Goal: Task Accomplishment & Management: Understand process/instructions

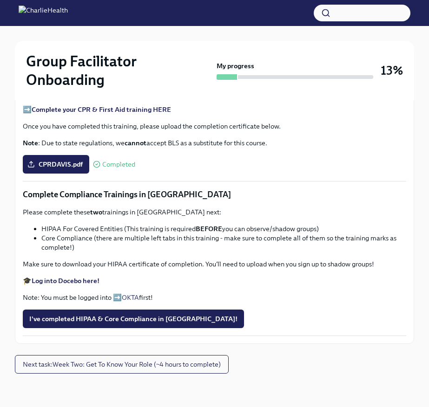
scroll to position [626, 0]
click at [185, 359] on button "Next task : Week Two: Get To Know Your Role (~4 hours to complete)" at bounding box center [122, 364] width 214 height 19
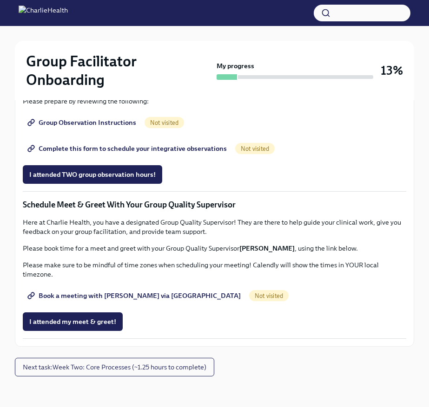
scroll to position [886, 0]
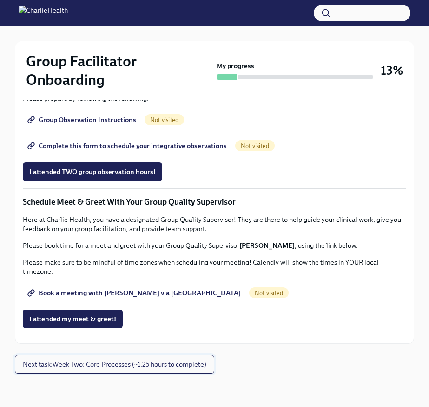
click at [189, 366] on span "Next task : Week Two: Core Processes (~1.25 hours to complete)" at bounding box center [114, 364] width 183 height 9
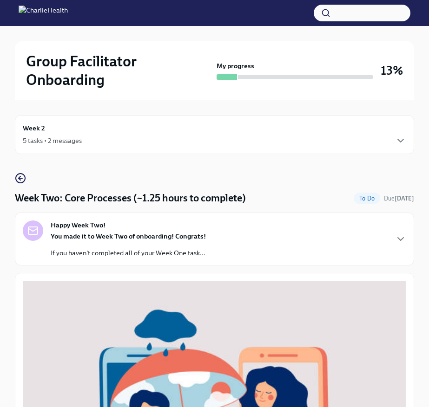
scroll to position [379, 0]
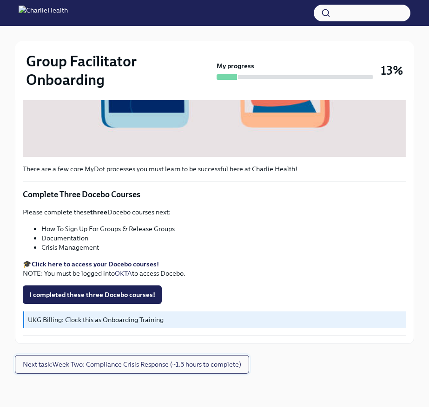
click at [203, 370] on button "Next task : Week Two: Compliance Crisis Response (~1.5 hours to complete)" at bounding box center [132, 364] width 234 height 19
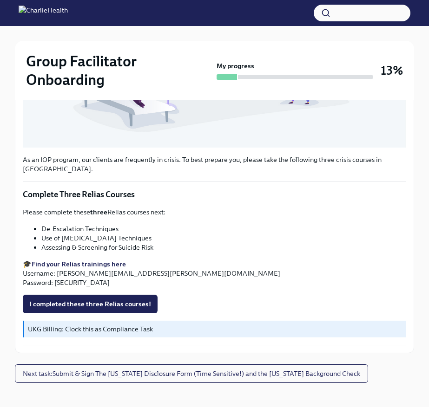
scroll to position [362, 0]
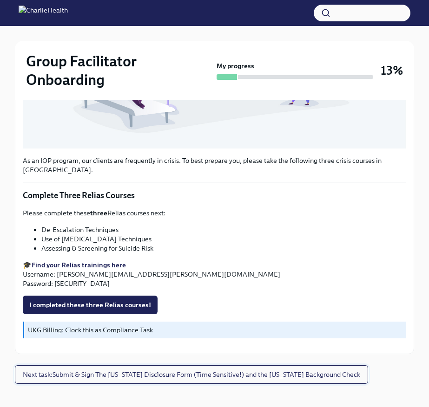
click at [194, 370] on span "Next task : Submit & Sign The [US_STATE] Disclosure Form (Time Sensitive!) and …" at bounding box center [191, 374] width 337 height 9
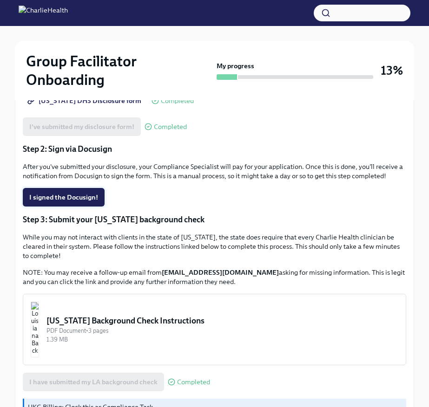
scroll to position [215, 0]
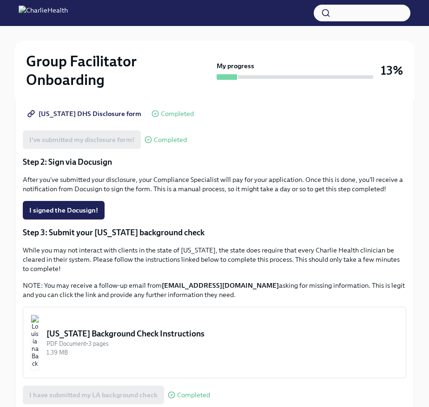
drag, startPoint x: 161, startPoint y: 283, endPoint x: 279, endPoint y: 288, distance: 118.0
click at [279, 288] on strong "[EMAIL_ADDRESS][DOMAIN_NAME]" at bounding box center [220, 285] width 117 height 8
copy strong "[EMAIL_ADDRESS][DOMAIN_NAME]"
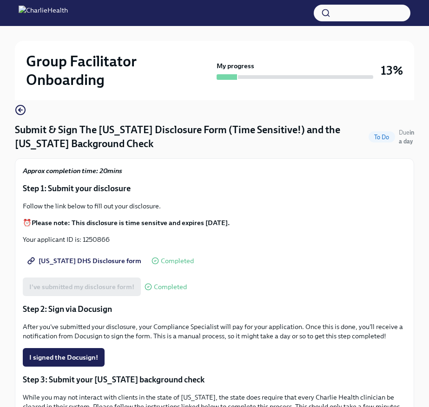
scroll to position [0, 0]
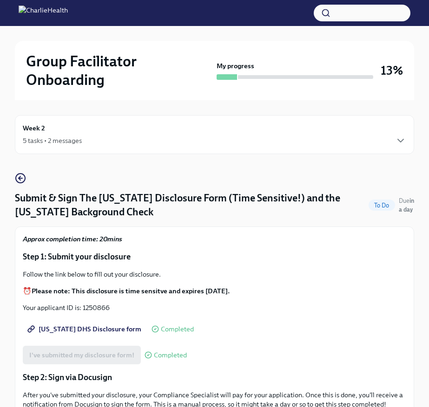
click at [108, 136] on div "5 tasks • 2 messages" at bounding box center [214, 140] width 383 height 11
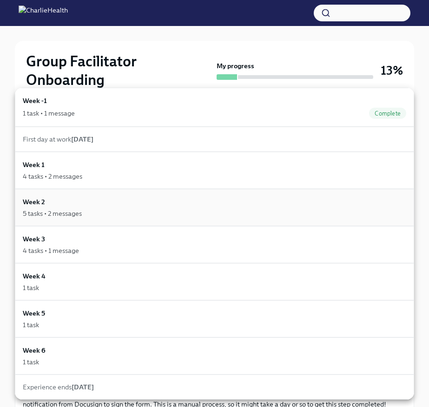
click at [91, 201] on div "Week 2 5 tasks • 2 messages" at bounding box center [214, 207] width 383 height 21
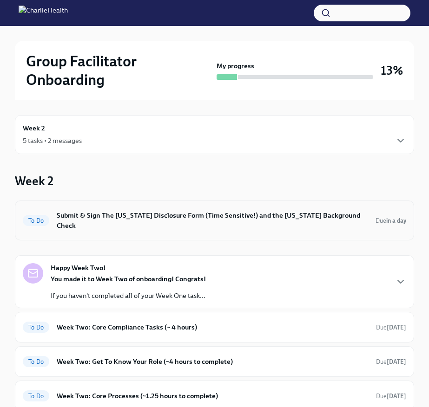
click at [137, 214] on h6 "Submit & Sign The [US_STATE] Disclosure Form (Time Sensitive!) and the [US_STAT…" at bounding box center [212, 220] width 311 height 20
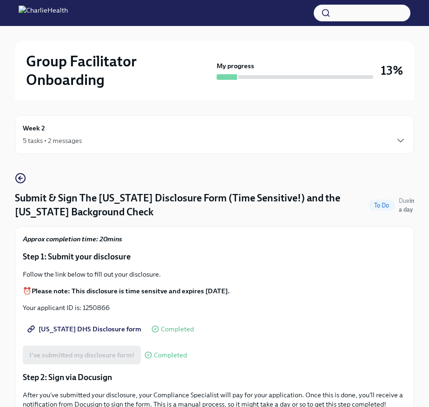
click at [123, 140] on div "5 tasks • 2 messages" at bounding box center [214, 140] width 383 height 11
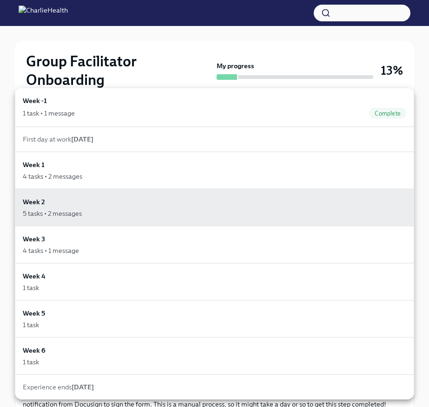
click at [105, 52] on div at bounding box center [214, 203] width 429 height 407
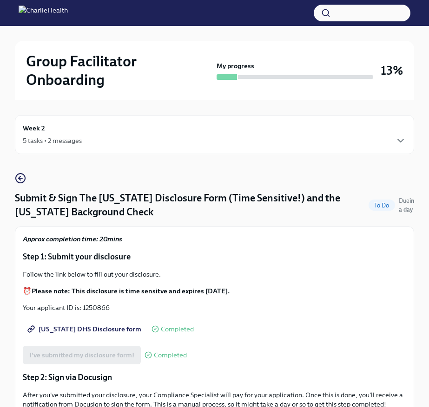
click at [84, 123] on div "Week 2 5 tasks • 2 messages" at bounding box center [214, 134] width 399 height 39
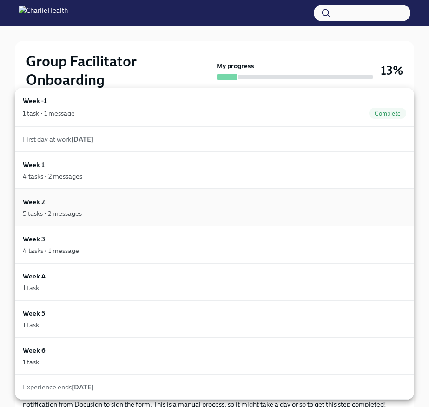
click at [87, 213] on div "5 tasks • 2 messages" at bounding box center [214, 213] width 383 height 9
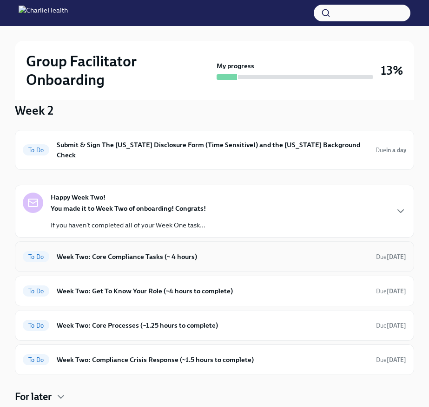
scroll to position [70, 0]
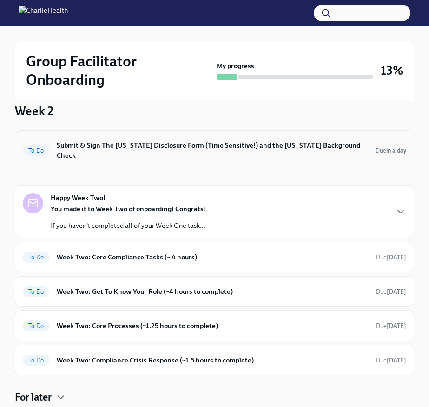
click at [179, 143] on h6 "Submit & Sign The [US_STATE] Disclosure Form (Time Sensitive!) and the [US_STAT…" at bounding box center [212, 150] width 311 height 20
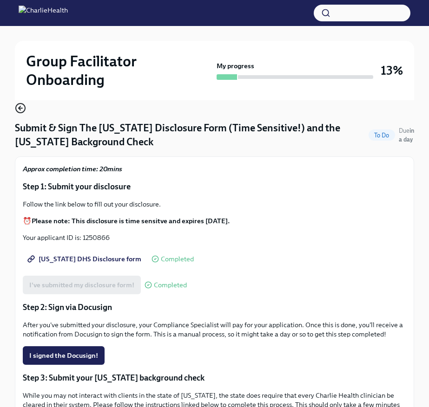
click at [22, 109] on icon "button" at bounding box center [20, 108] width 11 height 11
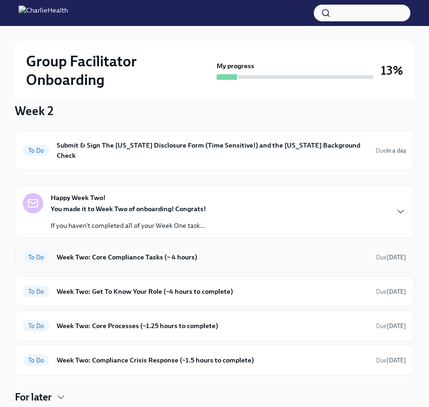
click at [255, 252] on h6 "Week Two: Core Compliance Tasks (~ 4 hours)" at bounding box center [213, 257] width 312 height 10
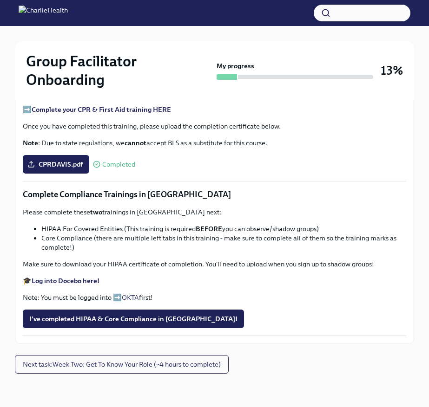
scroll to position [626, 0]
click at [75, 279] on strong "Log into Docebo here!" at bounding box center [66, 281] width 68 height 8
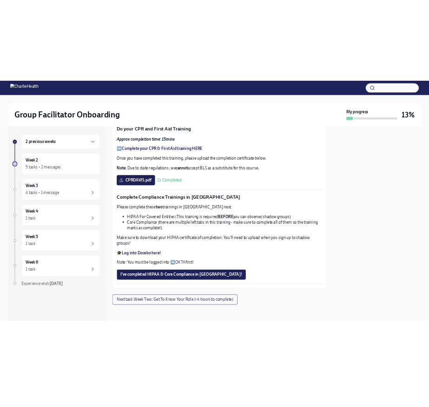
scroll to position [534, 0]
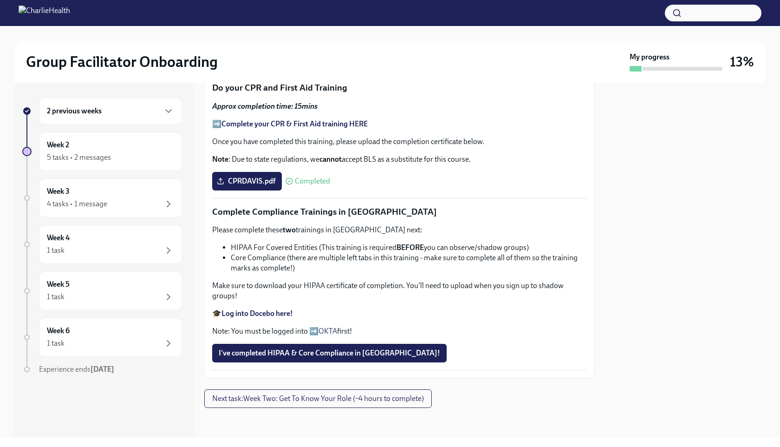
click at [267, 314] on strong "Log into Docebo here!" at bounding box center [256, 313] width 71 height 9
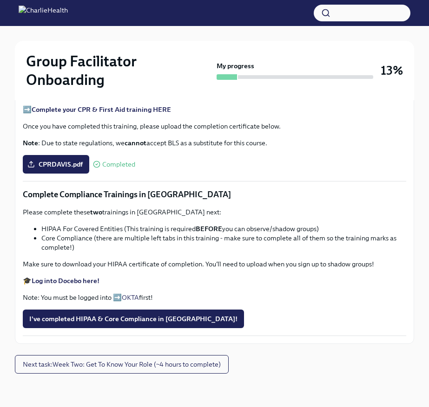
scroll to position [626, 0]
